Goal: Book appointment/travel/reservation

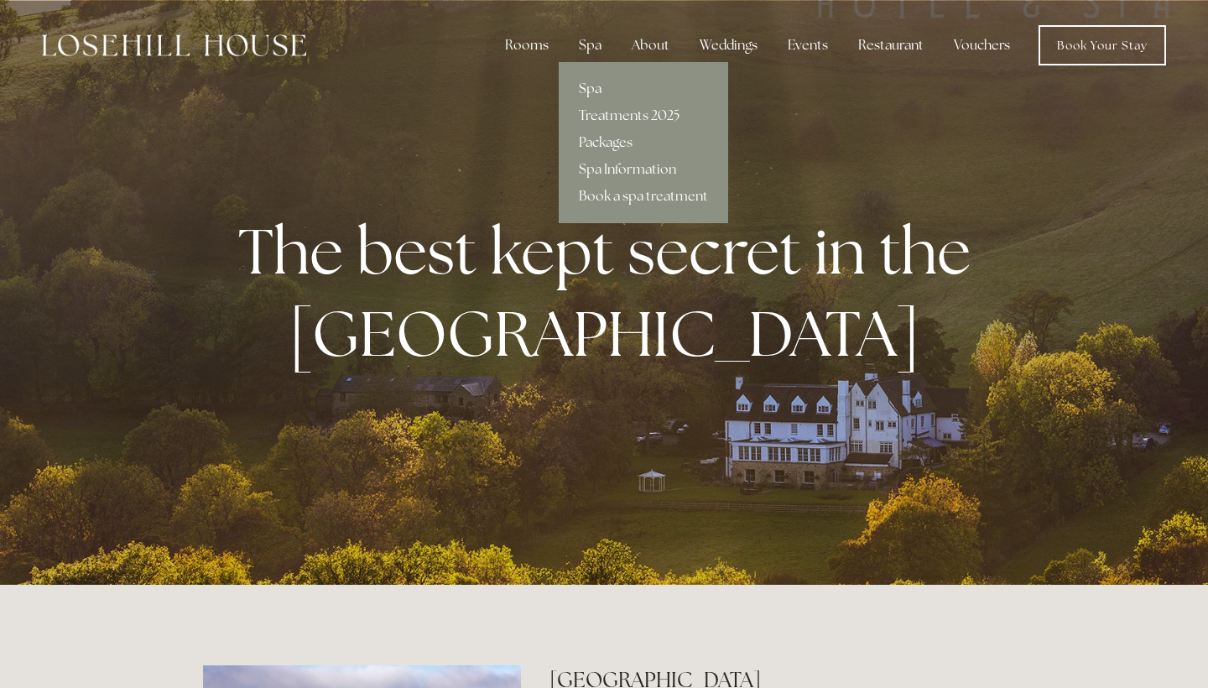
click at [598, 93] on link "Spa" at bounding box center [643, 88] width 169 height 27
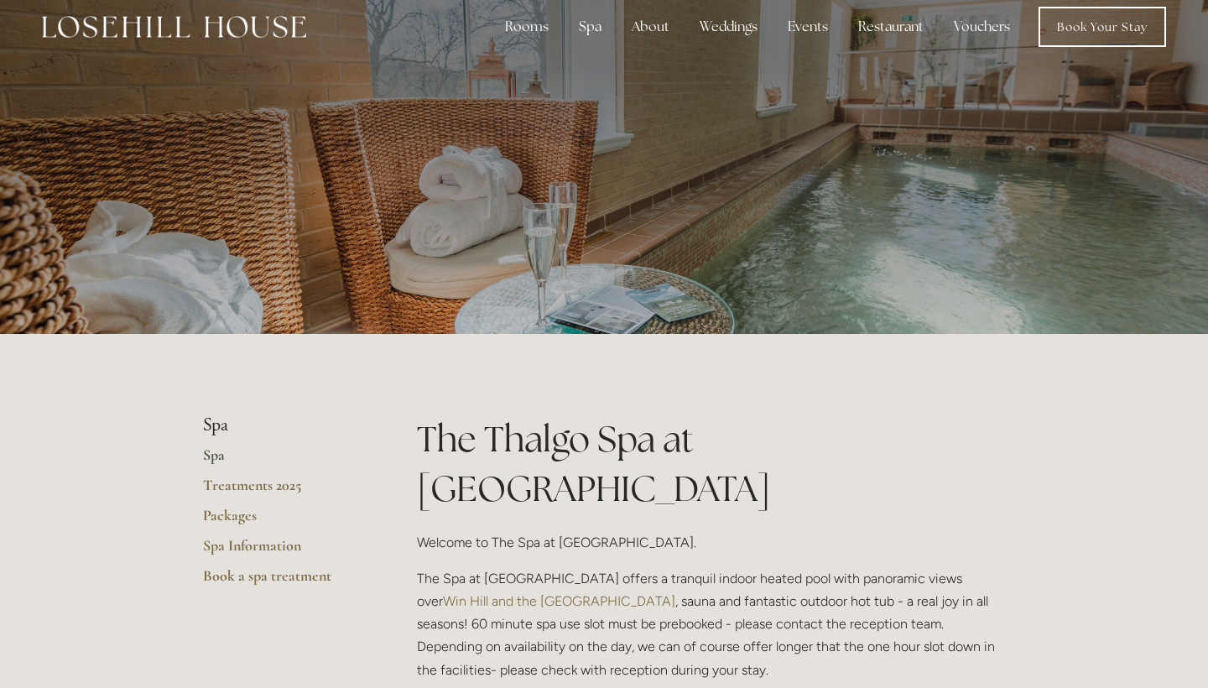
scroll to position [20, 0]
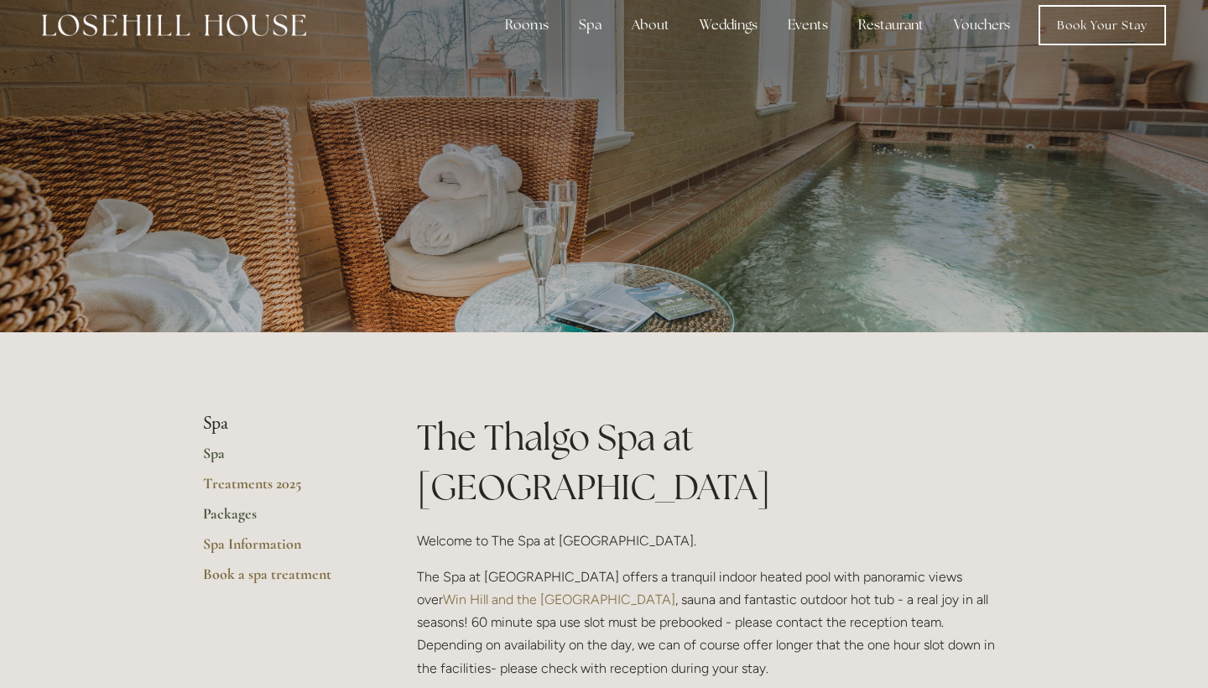
click at [244, 513] on link "Packages" at bounding box center [283, 519] width 160 height 30
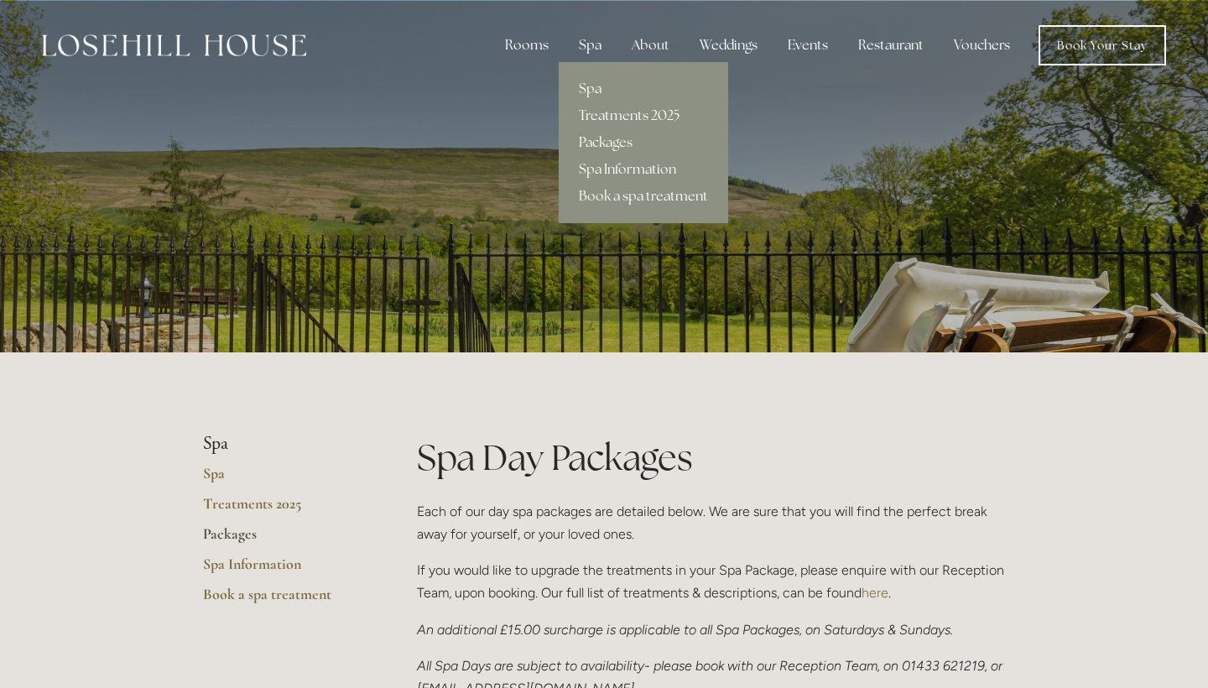
click at [589, 46] on div "Spa" at bounding box center [589, 46] width 49 height 34
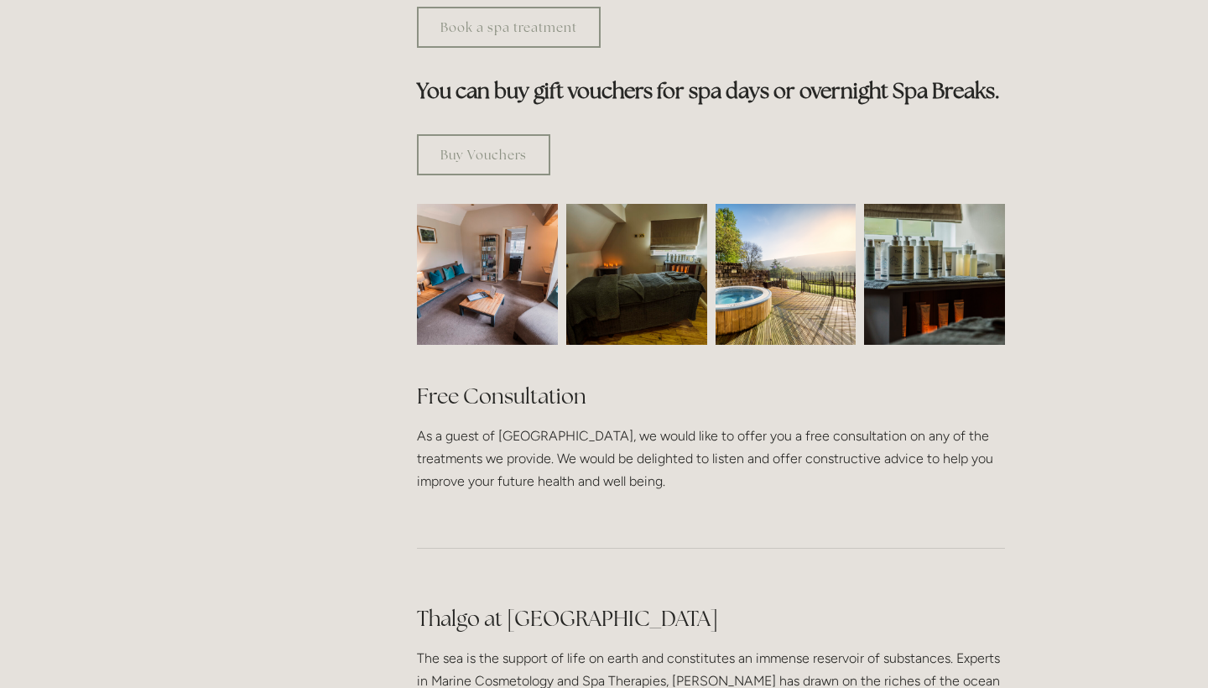
click at [777, 251] on img at bounding box center [785, 274] width 141 height 141
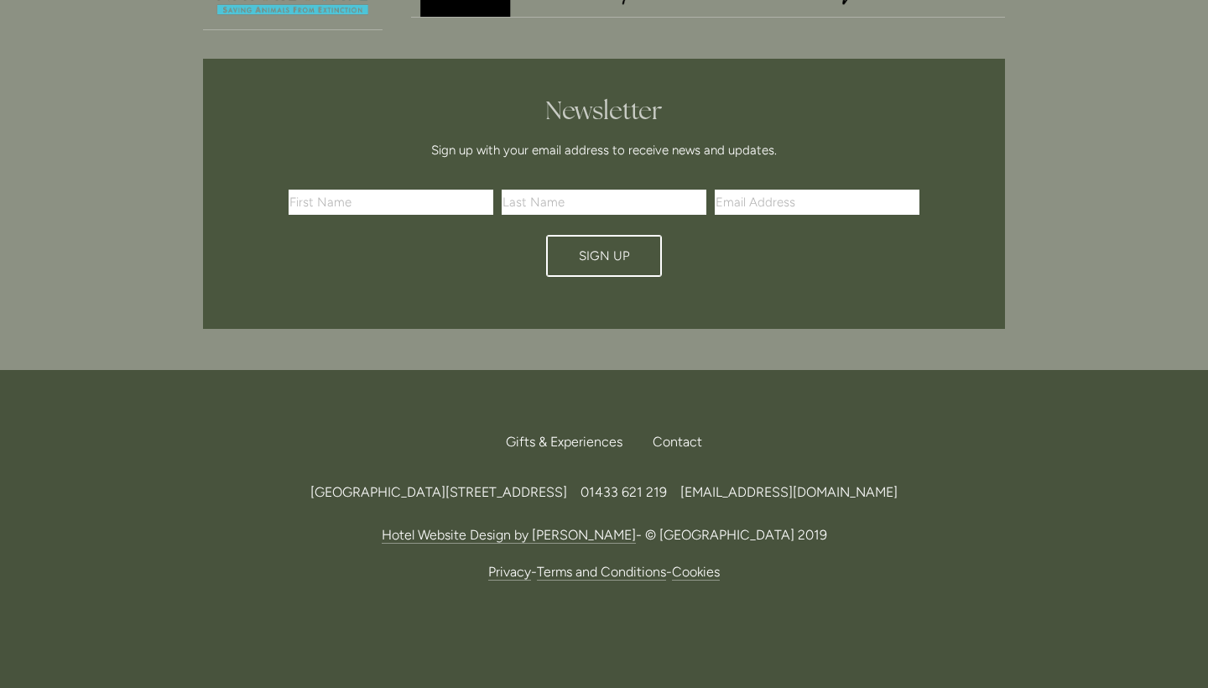
scroll to position [2265, 0]
